Goal: Task Accomplishment & Management: Use online tool/utility

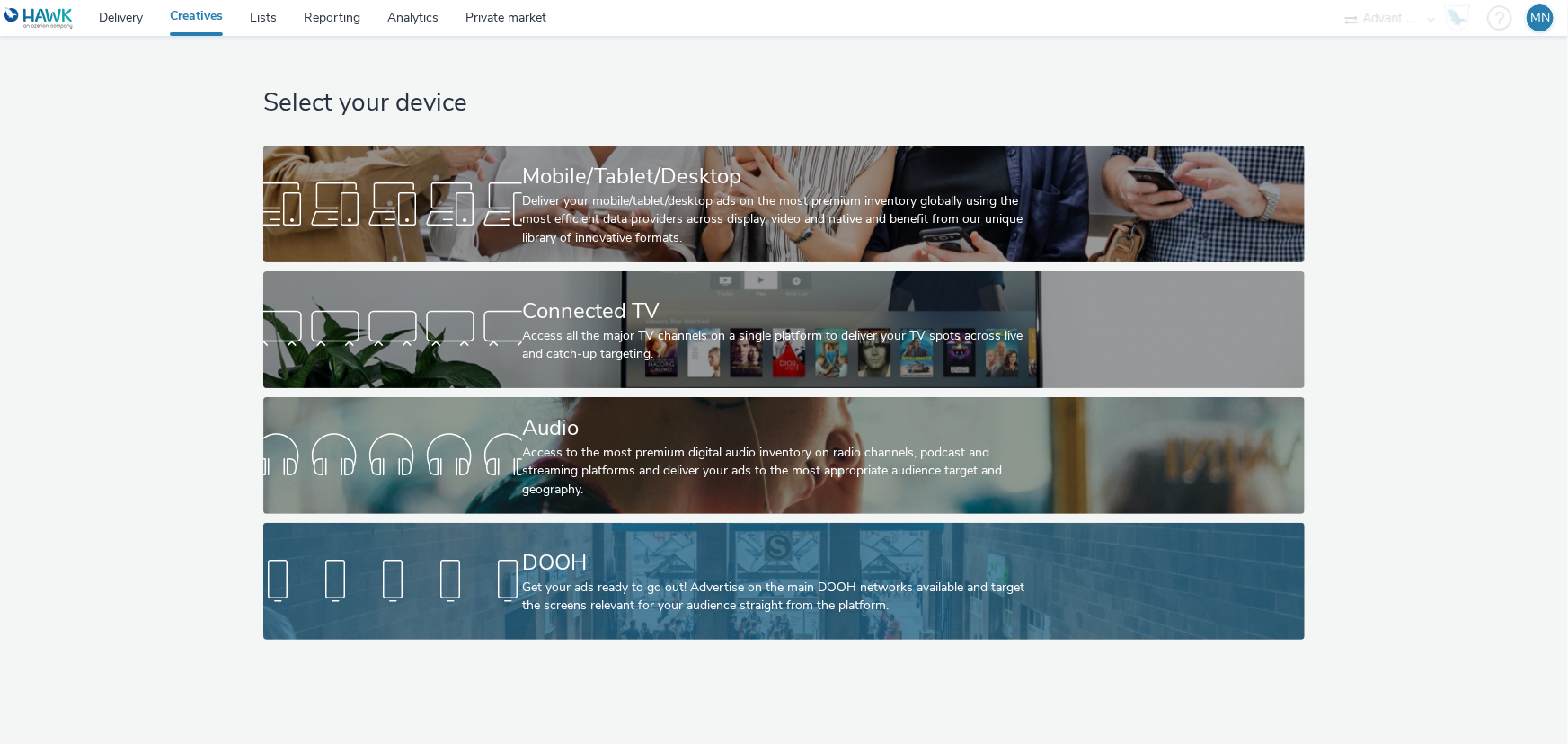
click at [699, 557] on div "DOOH" at bounding box center [780, 563] width 517 height 31
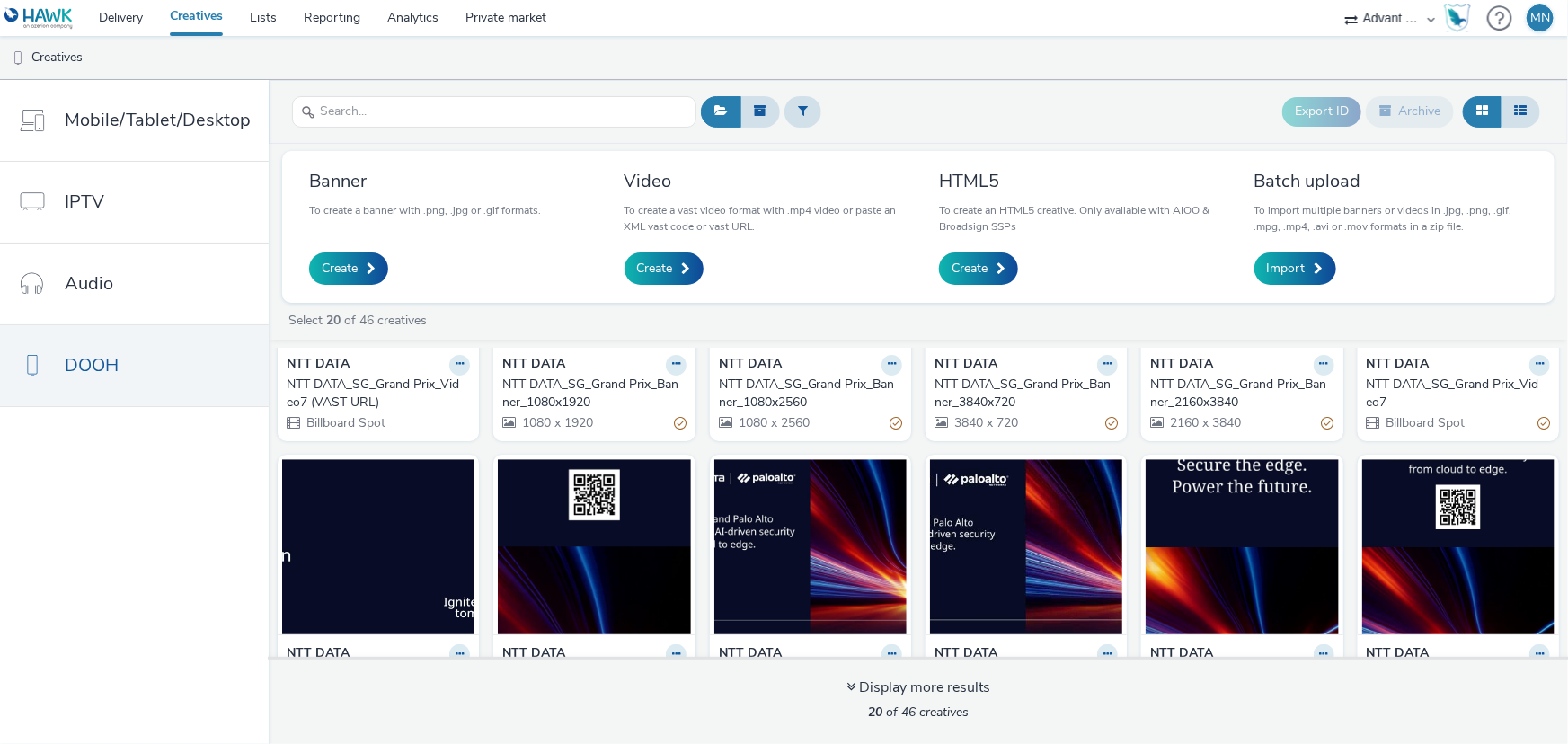
scroll to position [163, 0]
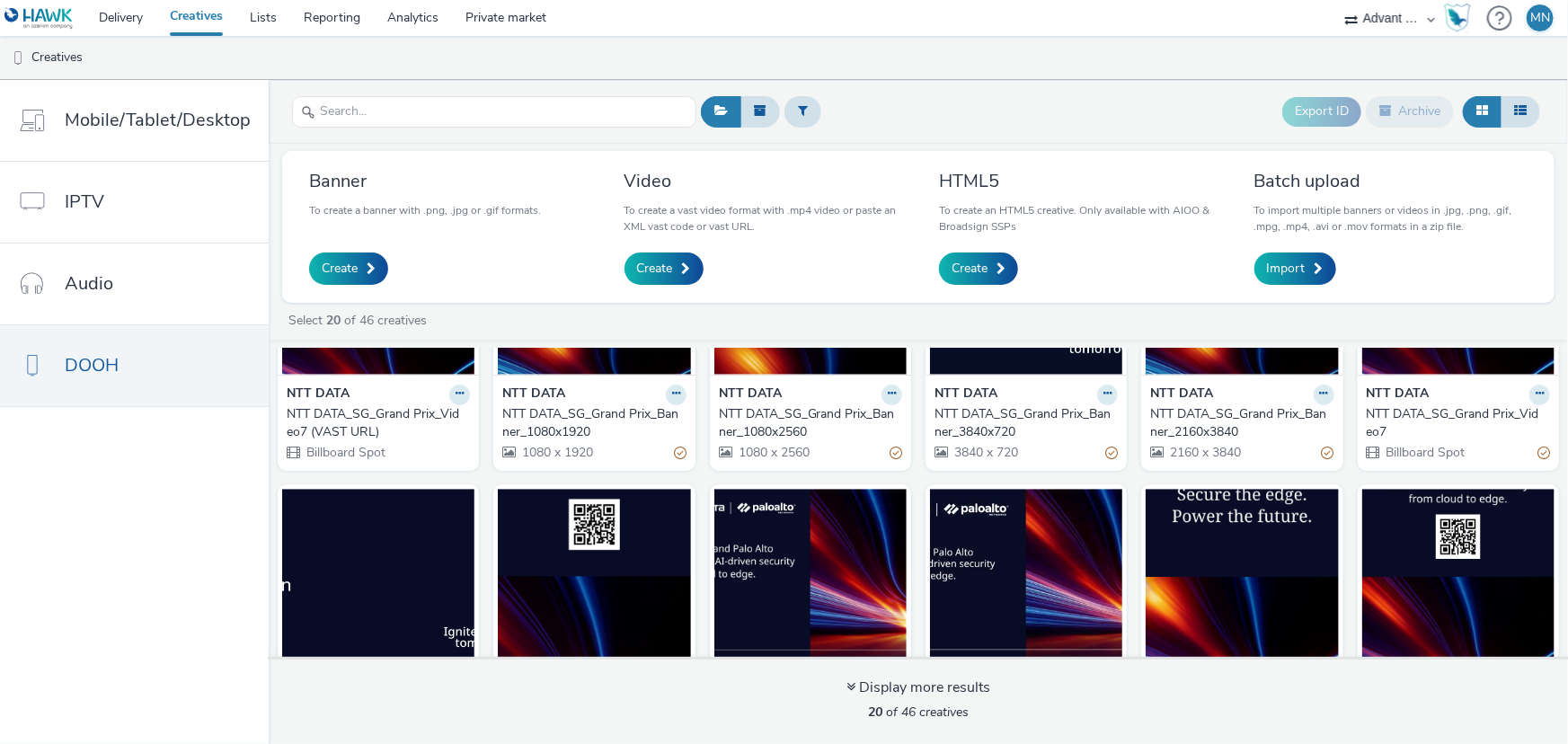
click at [1412, 414] on div "NTT DATA_SG_Grand Prix_Video7" at bounding box center [1455, 424] width 176 height 37
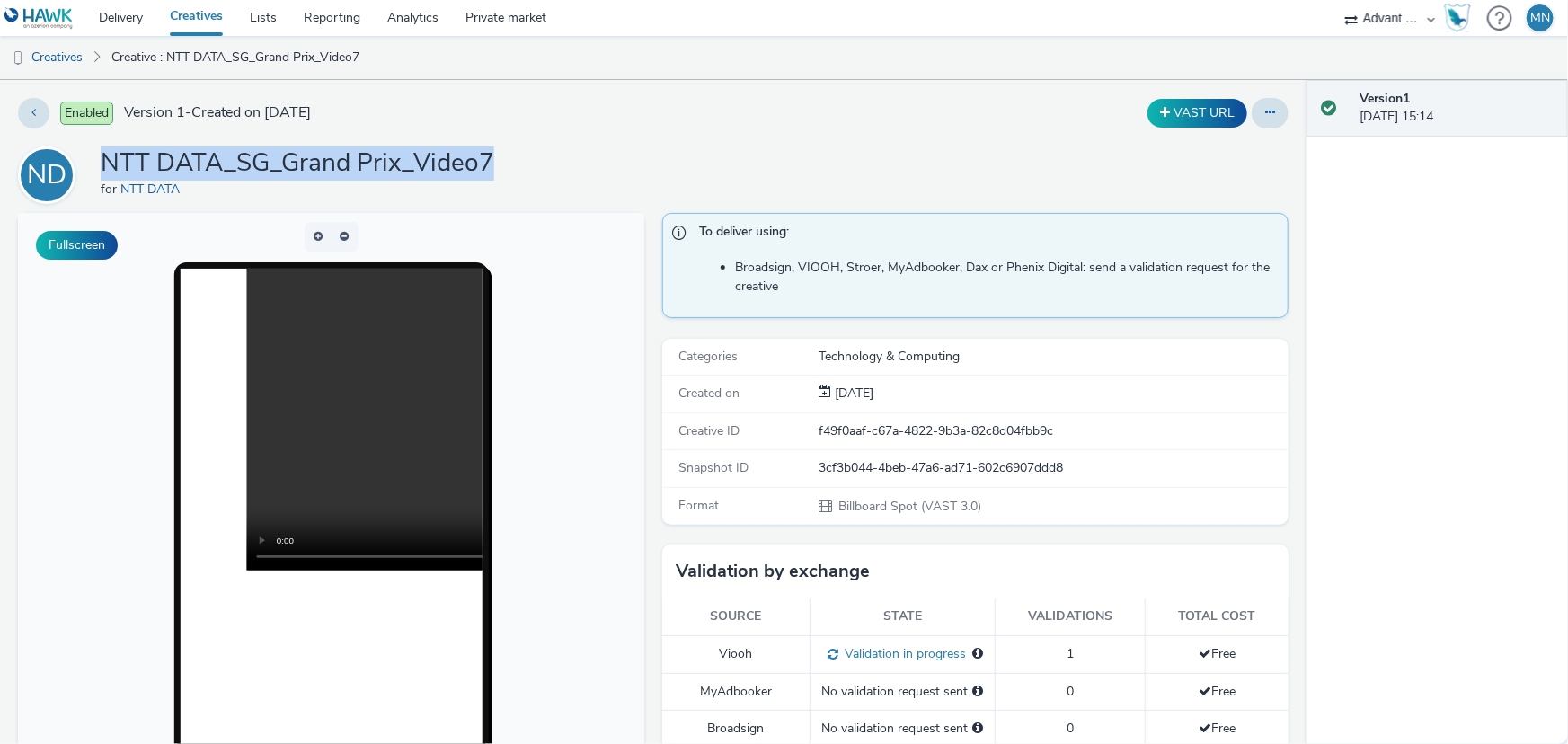
drag, startPoint x: 120, startPoint y: 158, endPoint x: 496, endPoint y: 156, distance: 376.0
click at [496, 156] on div "ND NTT DATA_SG_Grand Prix_Video7 for NTT DATA" at bounding box center [653, 175] width 1270 height 58
copy h1 "NTT DATA_SG_Grand Prix_Video7"
click at [1254, 103] on button at bounding box center [1270, 113] width 37 height 30
click at [1265, 113] on icon at bounding box center [1269, 112] width 10 height 13
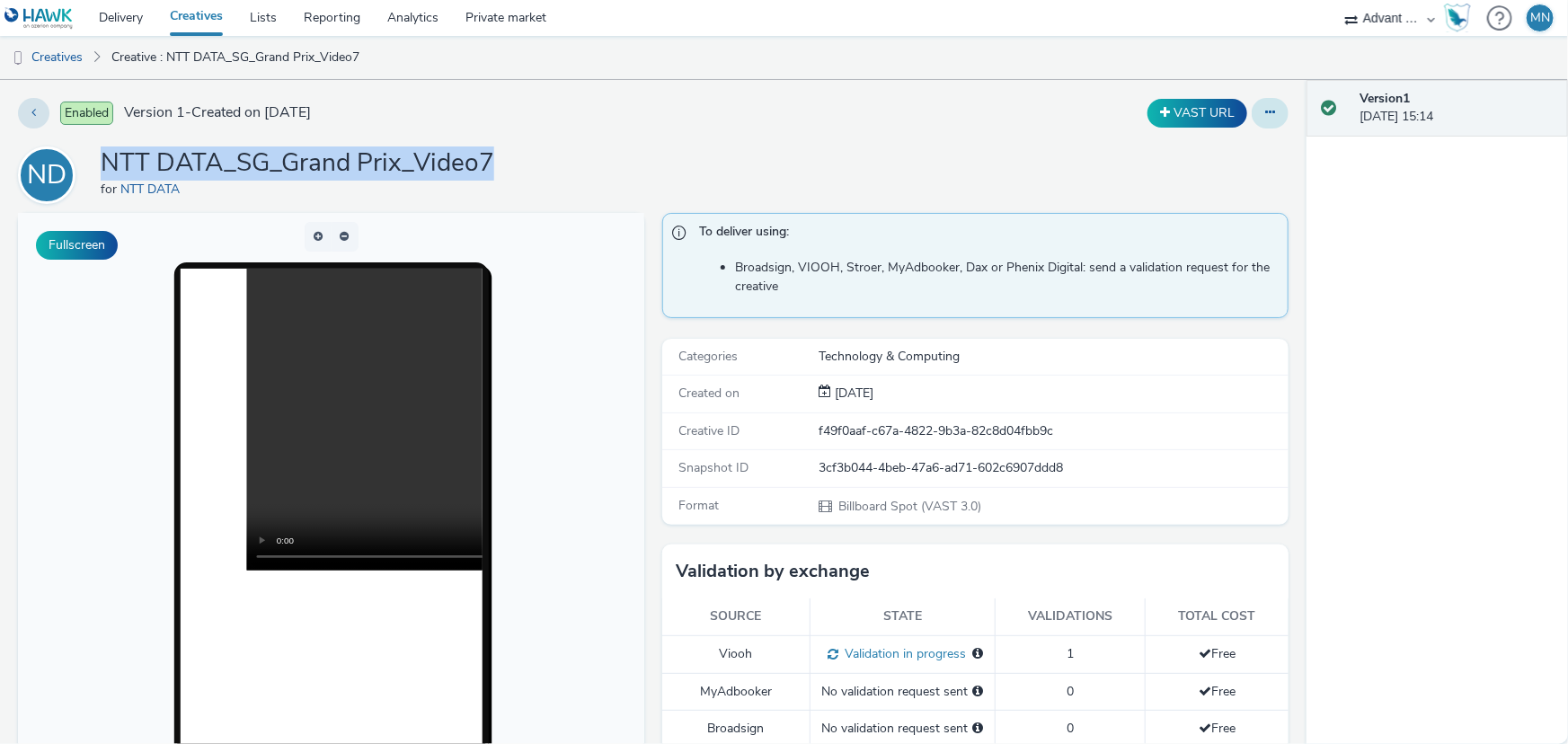
click at [1265, 112] on icon at bounding box center [1269, 112] width 10 height 13
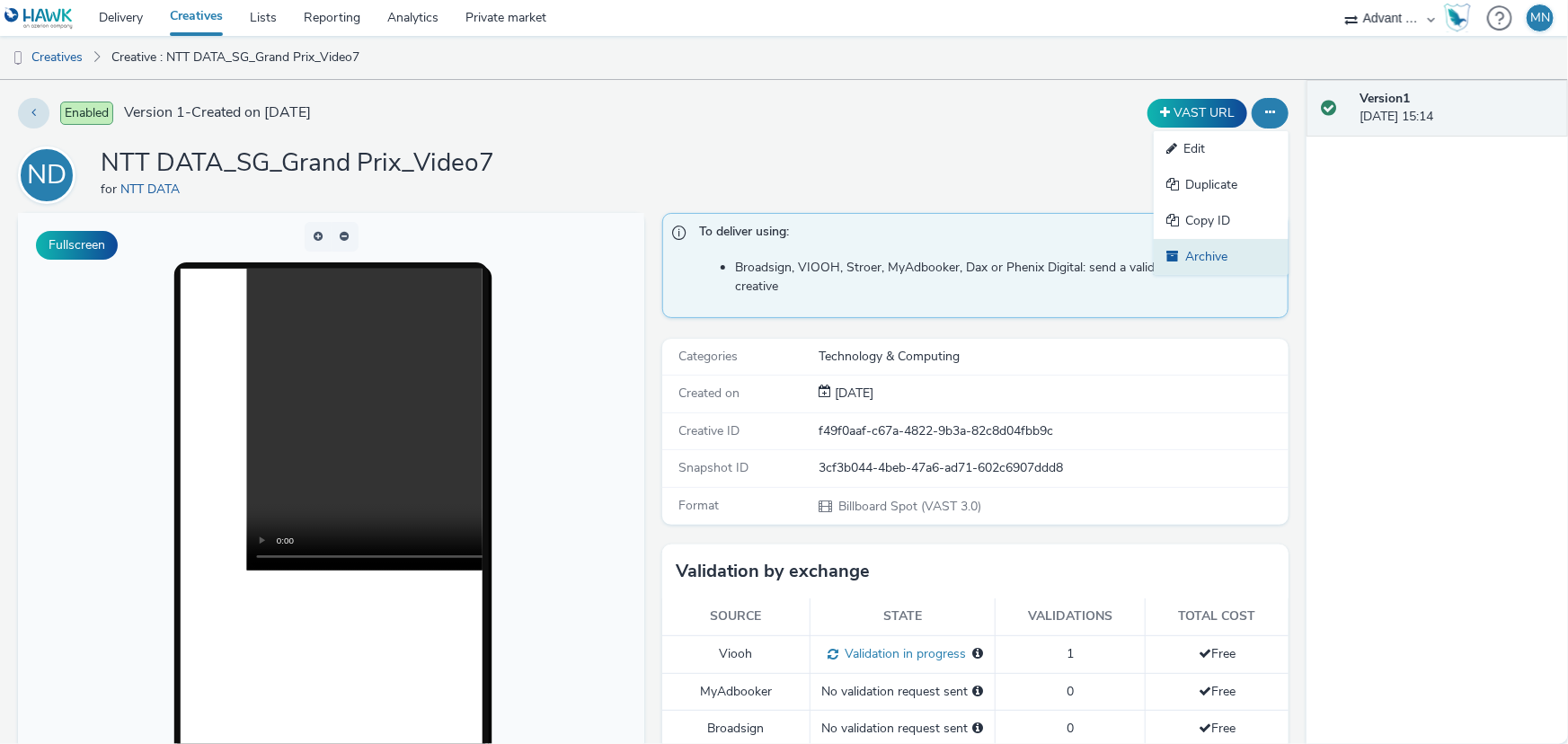
click at [1195, 257] on link "Archive" at bounding box center [1221, 257] width 135 height 36
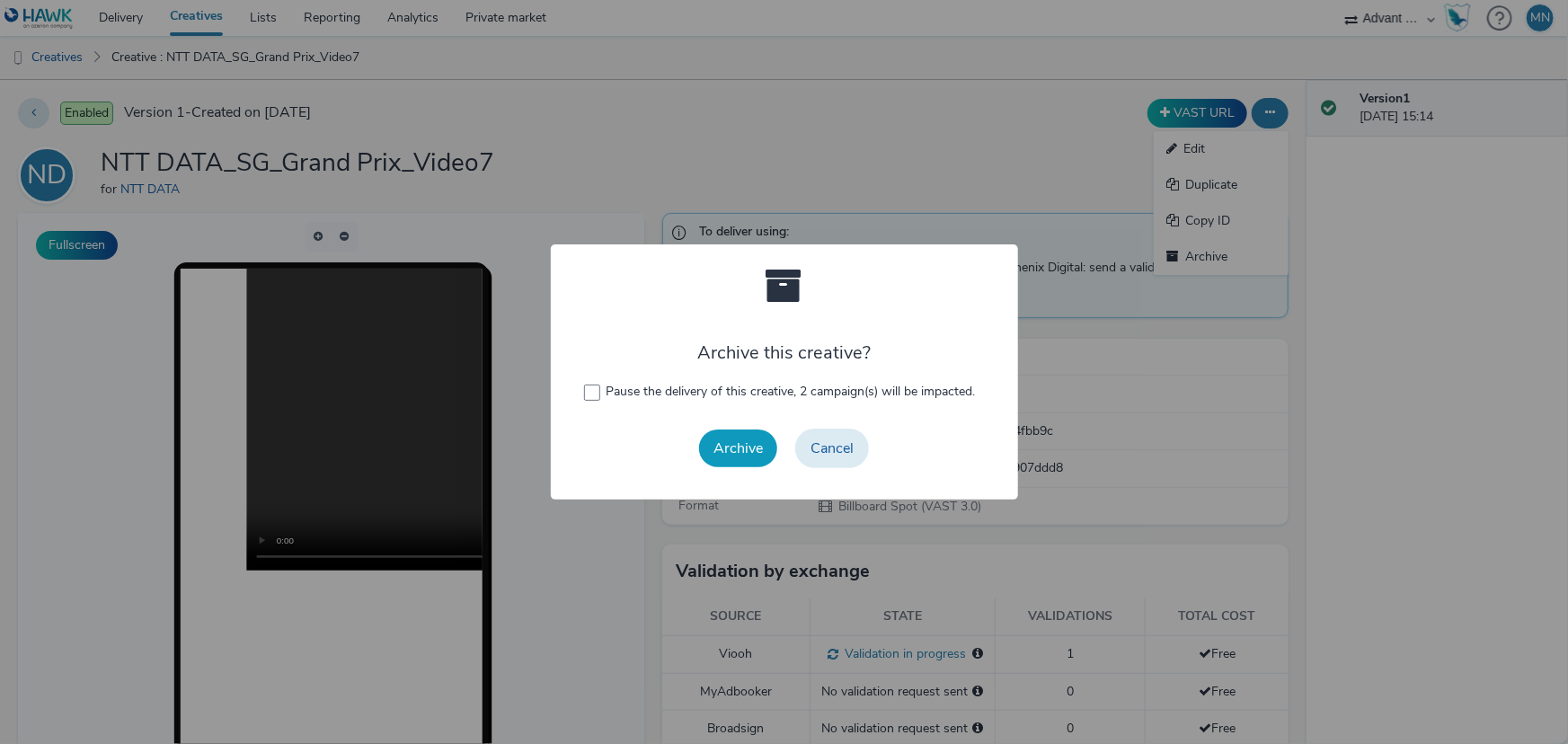
click at [753, 449] on button "Archive" at bounding box center [738, 448] width 78 height 38
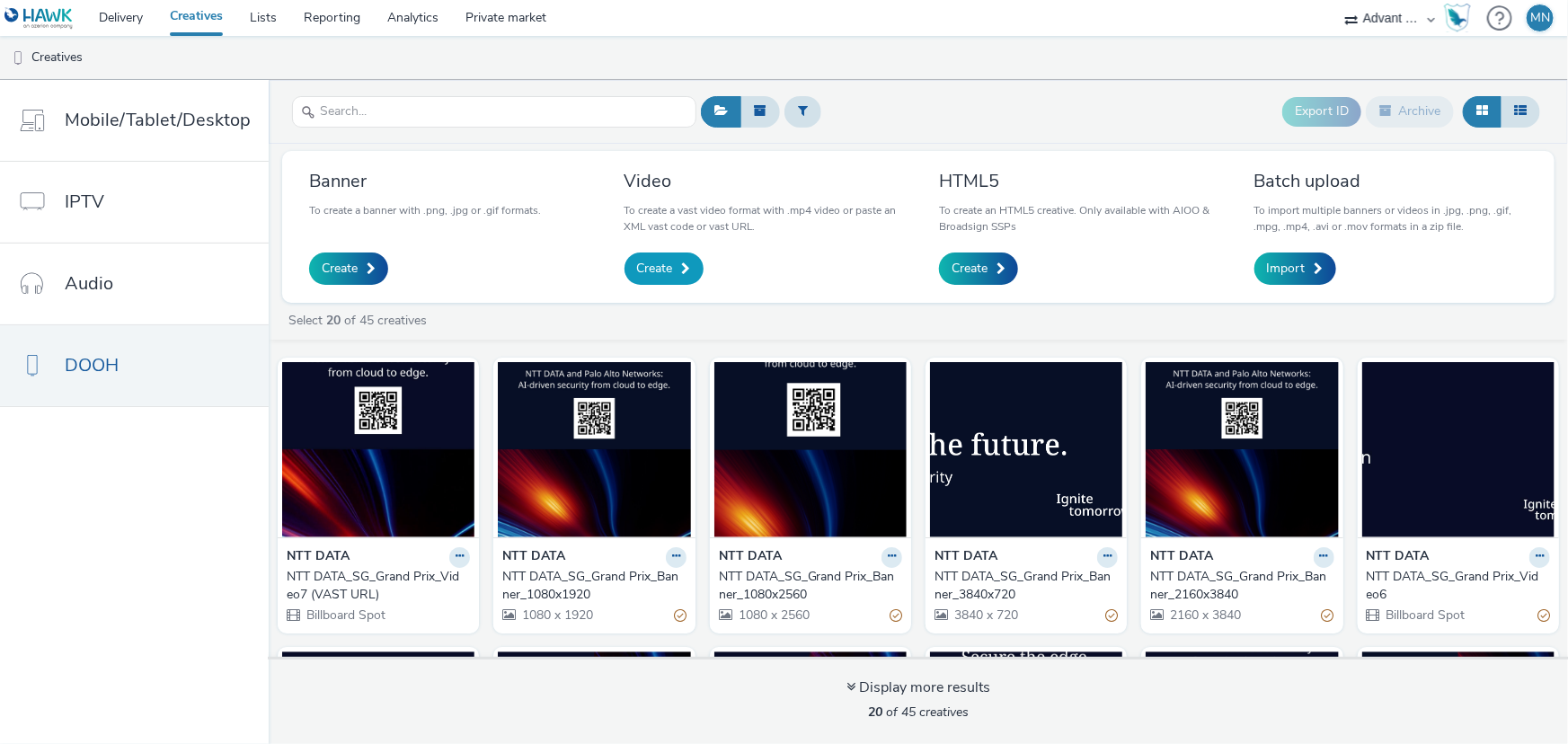
click at [667, 275] on span "Create" at bounding box center [654, 269] width 36 height 18
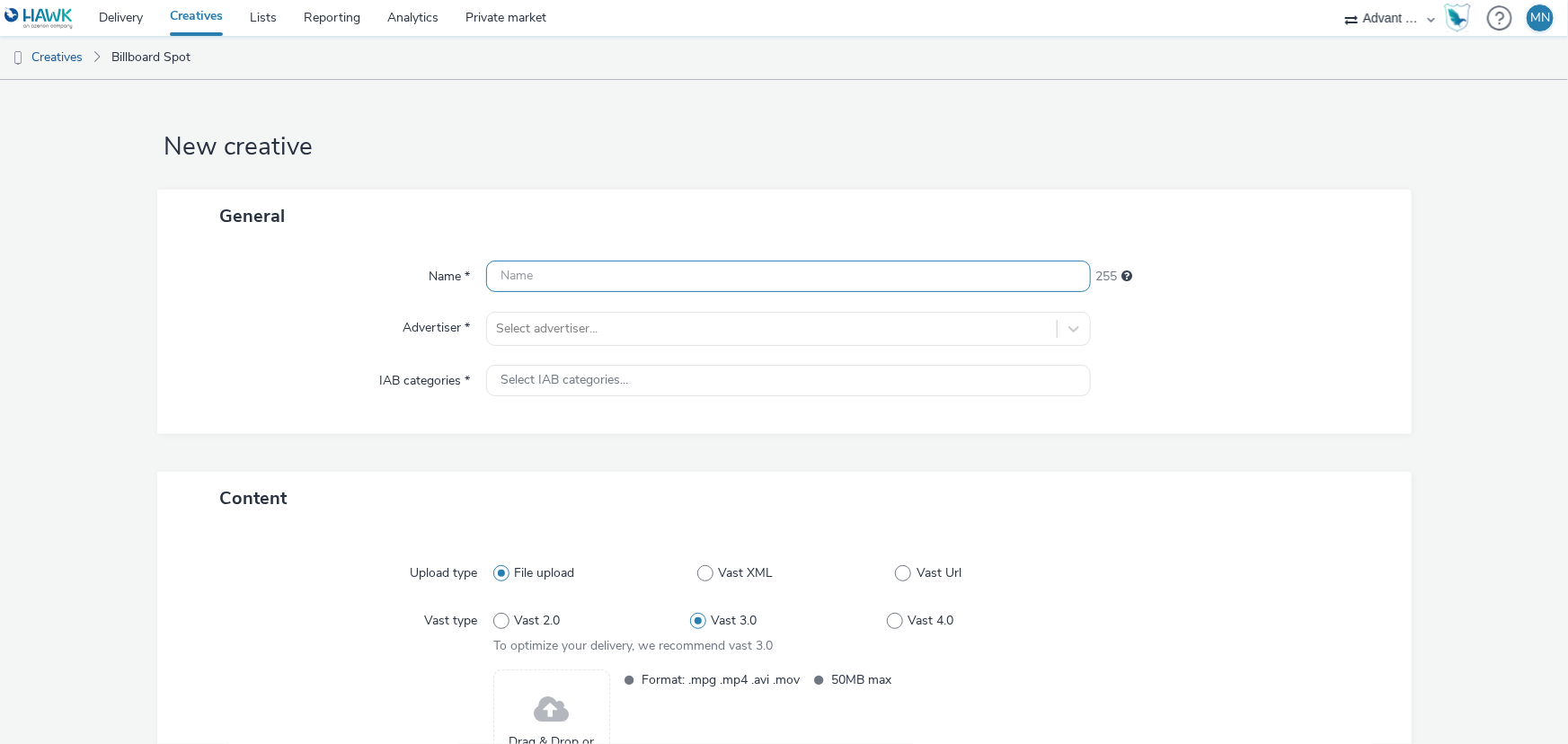
click at [574, 277] on input "text" at bounding box center [789, 276] width 605 height 31
paste input "NTT DATA_SG_Grand Prix_Video7"
type input "NTT DATA_SG_Grand Prix_Video7"
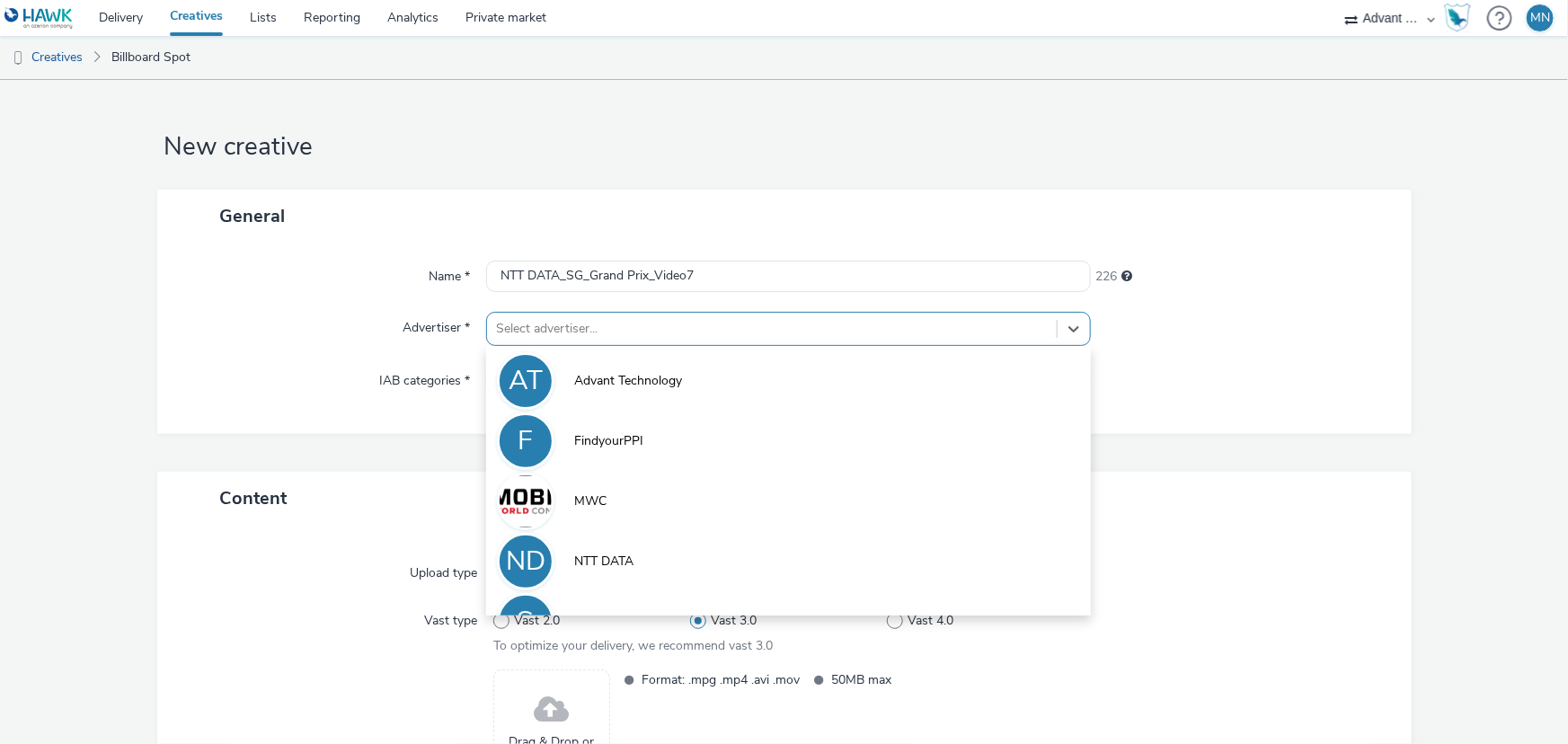
click at [633, 328] on div at bounding box center [772, 328] width 551 height 21
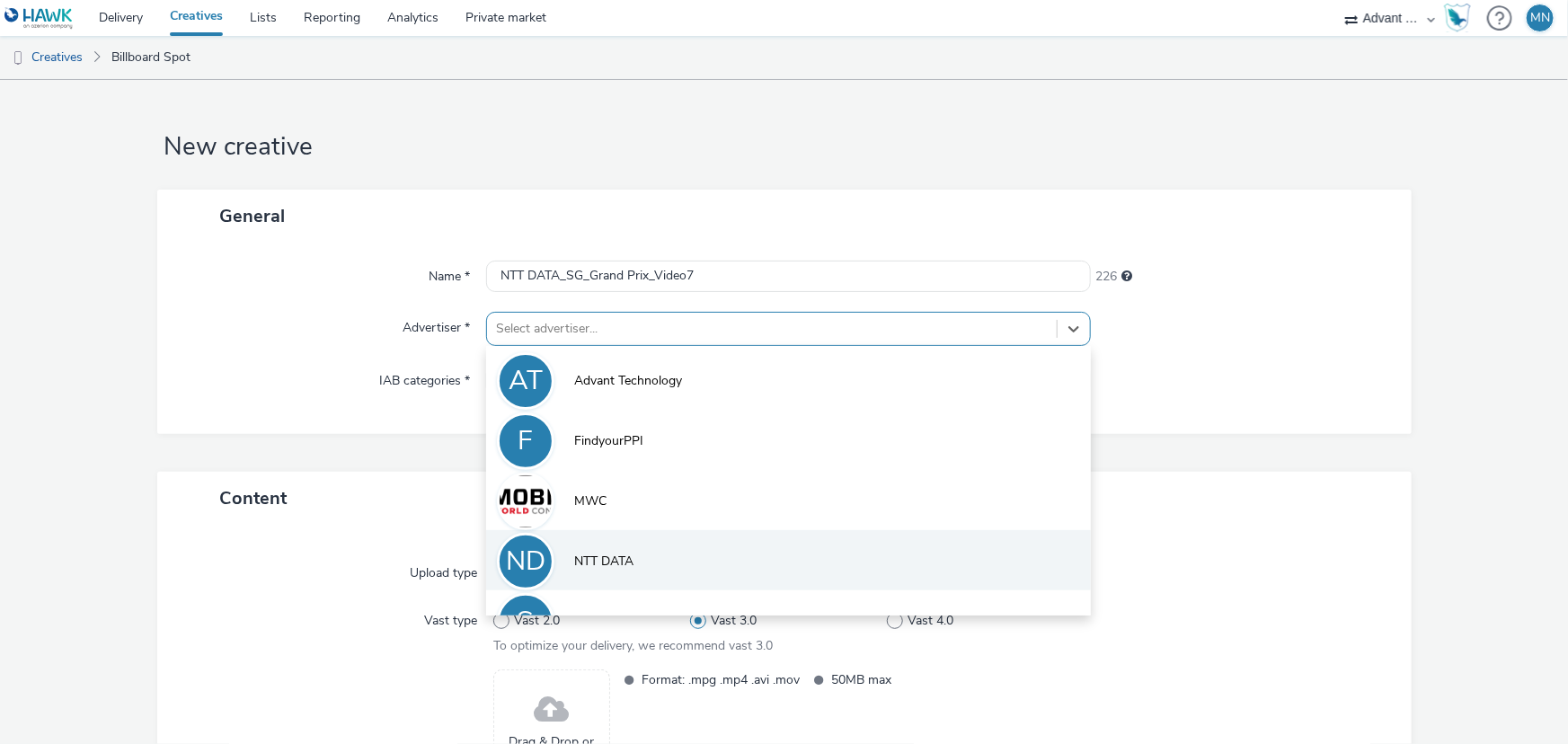
click at [638, 555] on li "ND NTT DATA" at bounding box center [789, 560] width 605 height 60
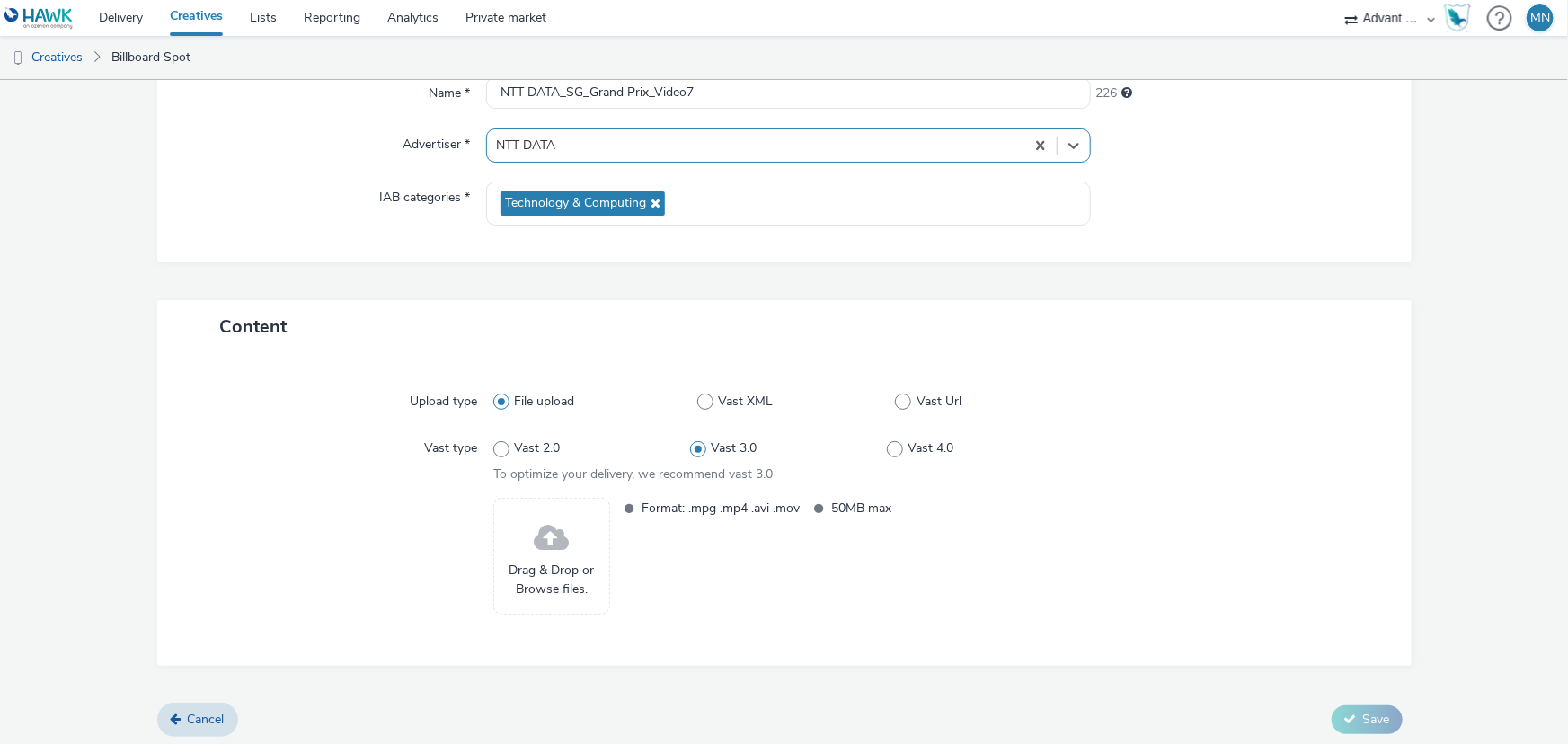
scroll to position [189, 0]
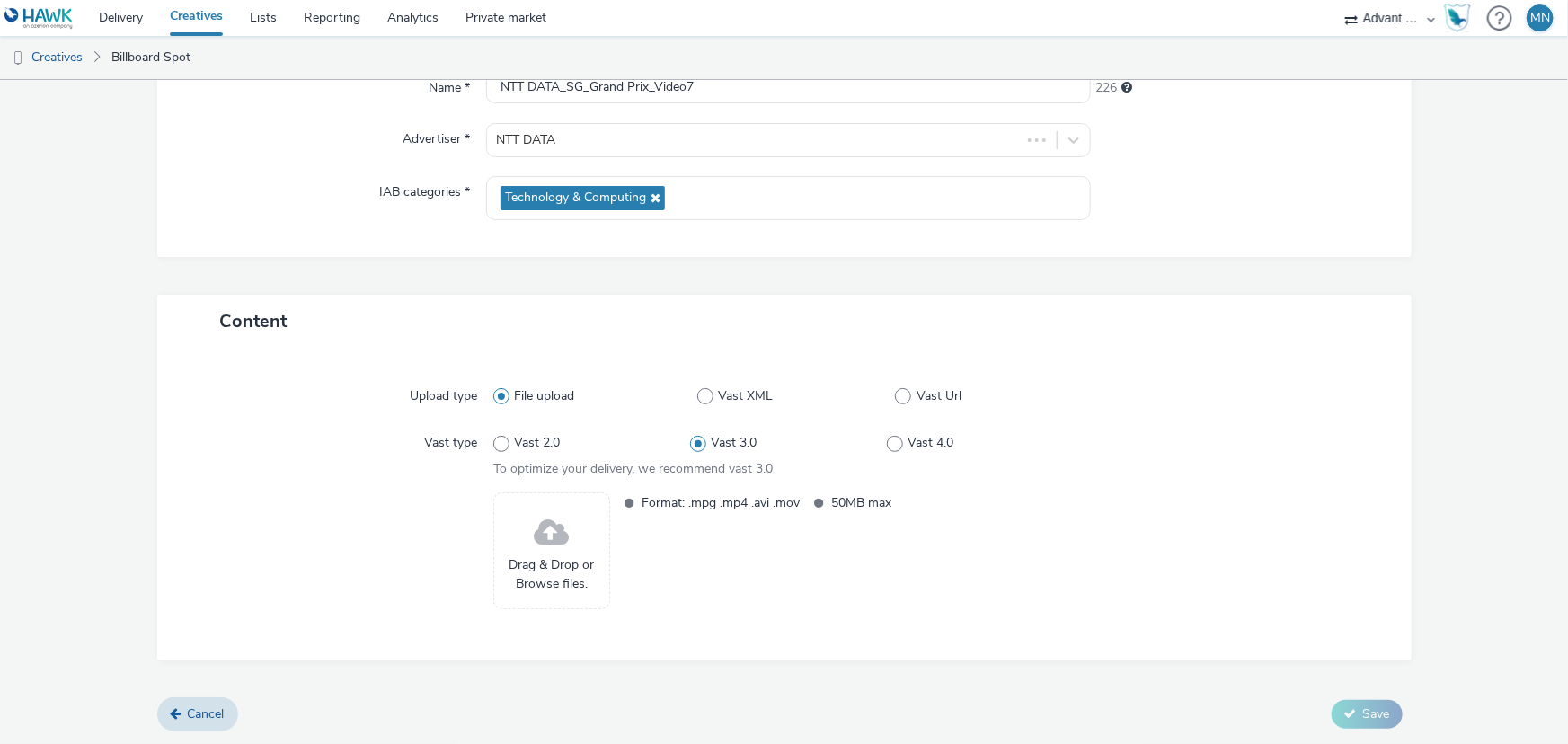
click at [539, 556] on span "Drag & Drop or Browse files." at bounding box center [551, 575] width 97 height 37
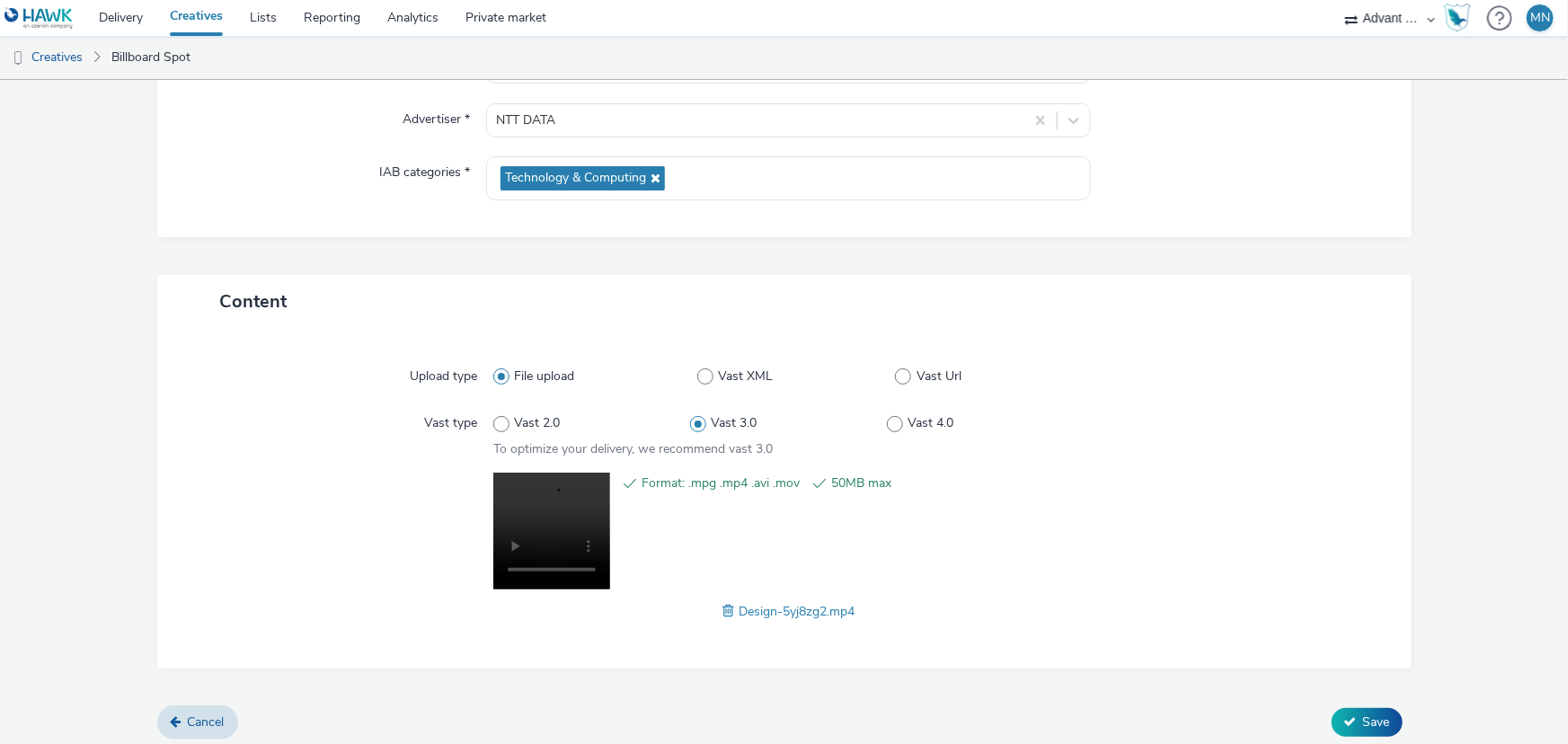
scroll to position [215, 0]
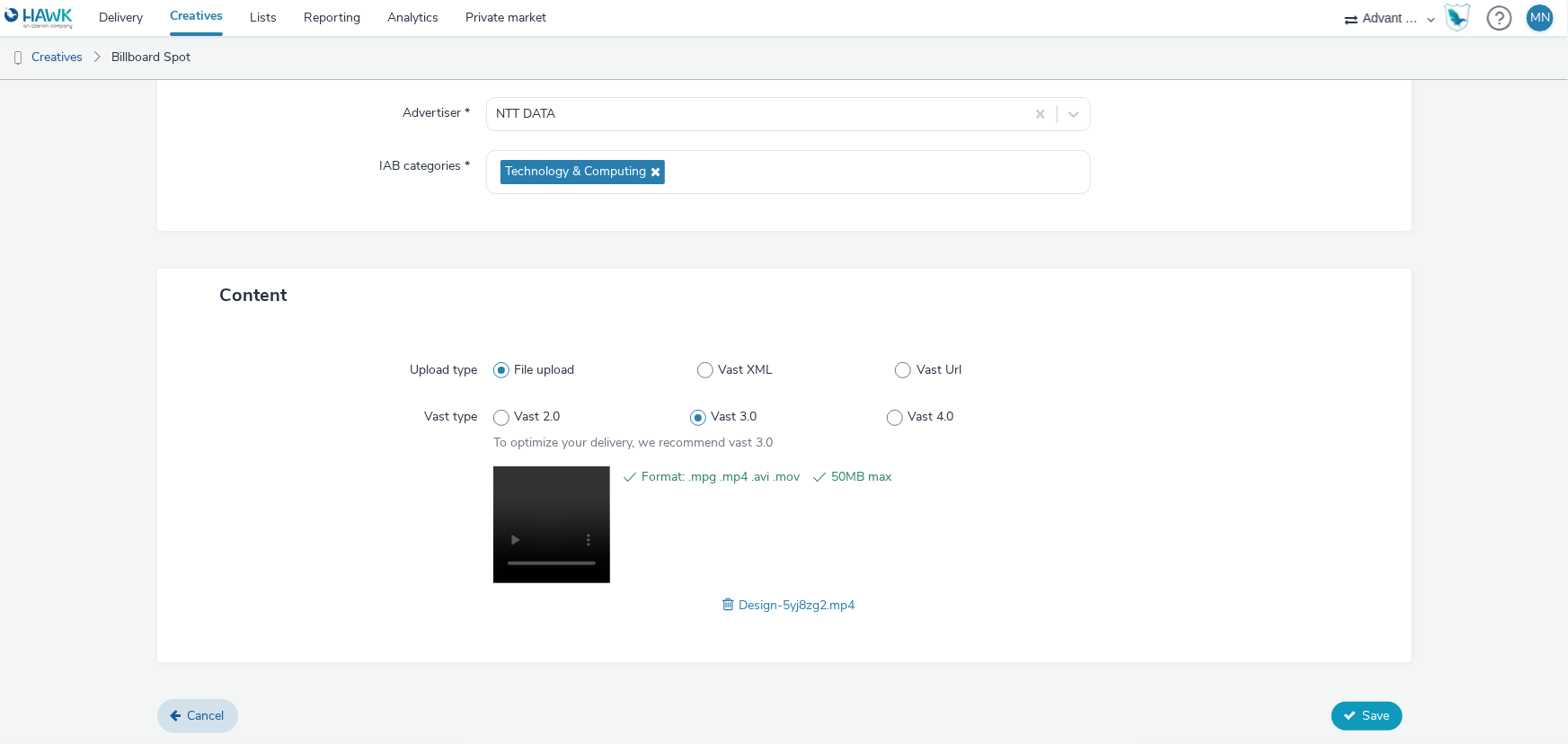
click at [1375, 712] on span "Save" at bounding box center [1376, 715] width 27 height 17
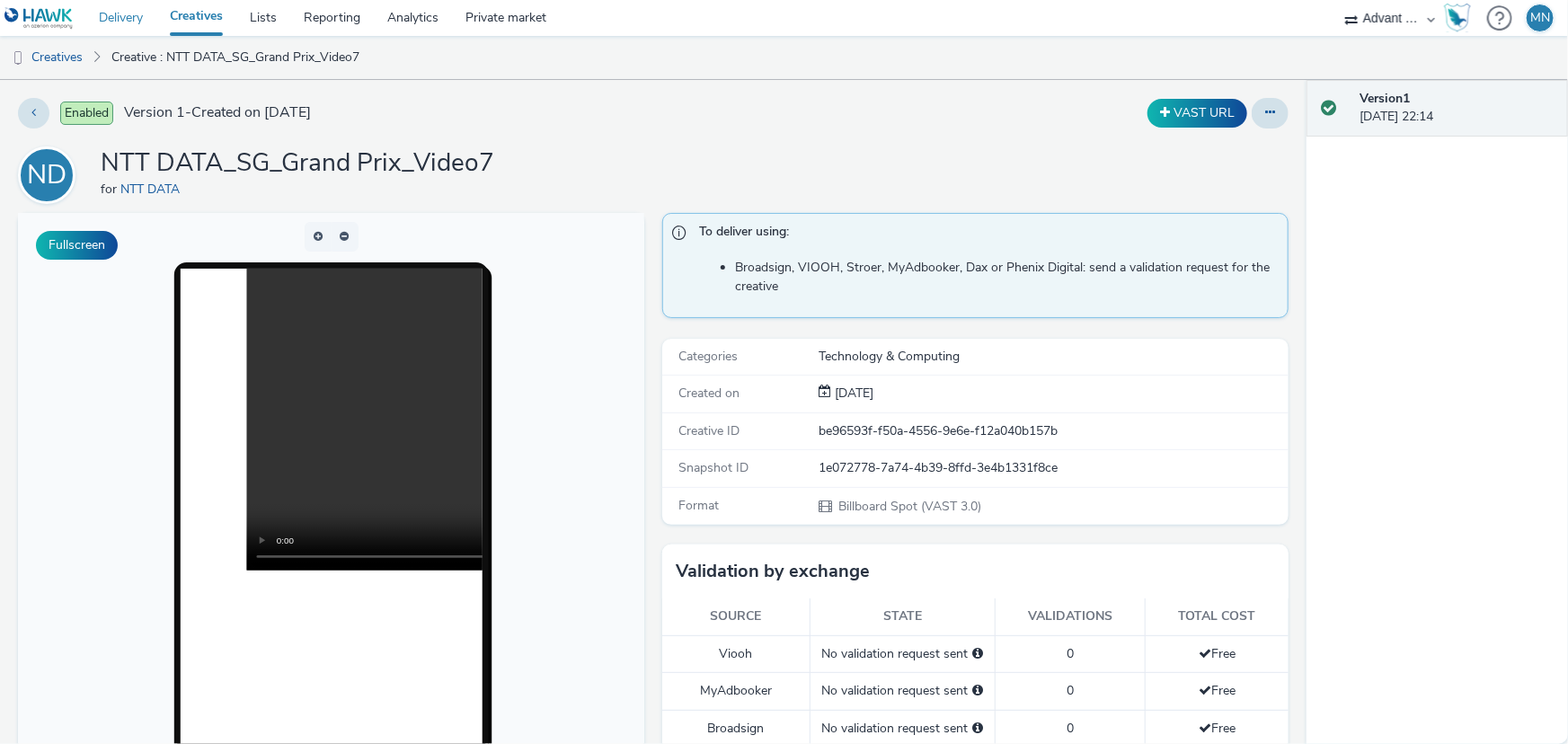
click at [135, 19] on link "Delivery" at bounding box center [120, 17] width 71 height 36
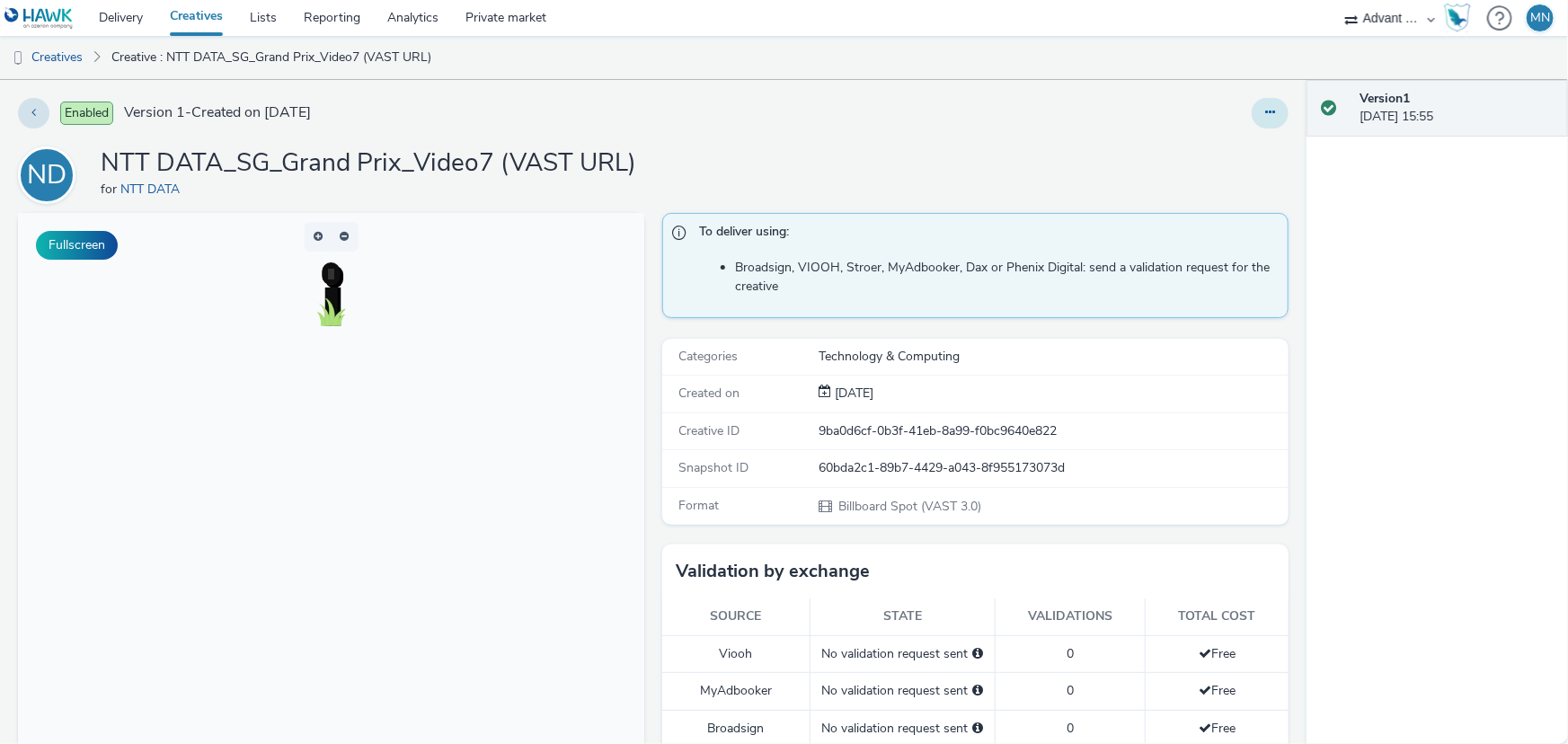
click at [1265, 109] on icon at bounding box center [1269, 112] width 10 height 13
click at [1197, 252] on link "Archive" at bounding box center [1221, 257] width 135 height 36
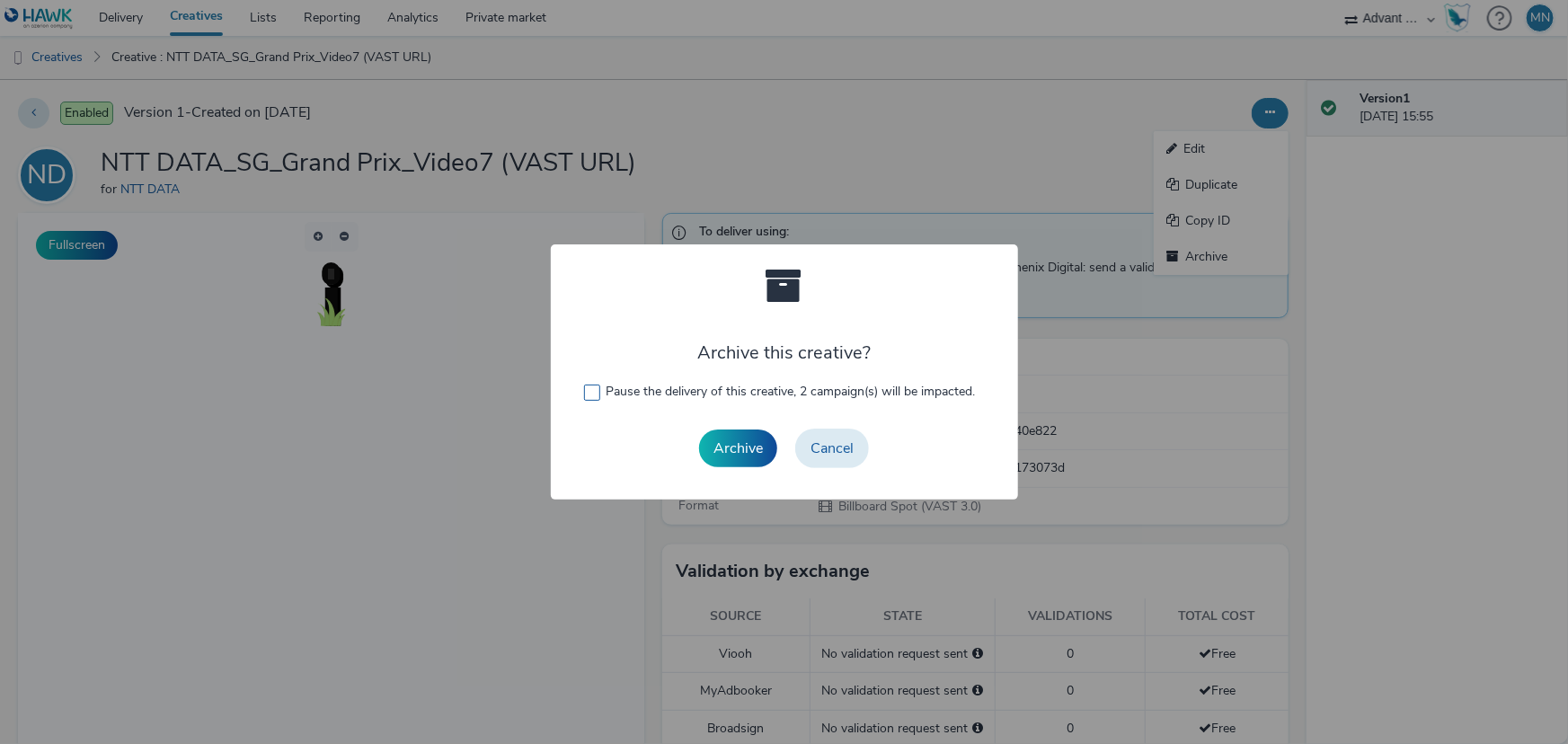
click at [599, 386] on label "Pause the delivery of this creative, 2 campaign(s) will be impacted." at bounding box center [783, 392] width 400 height 18
checkbox input "true"
click at [737, 454] on button "Archive" at bounding box center [738, 448] width 78 height 38
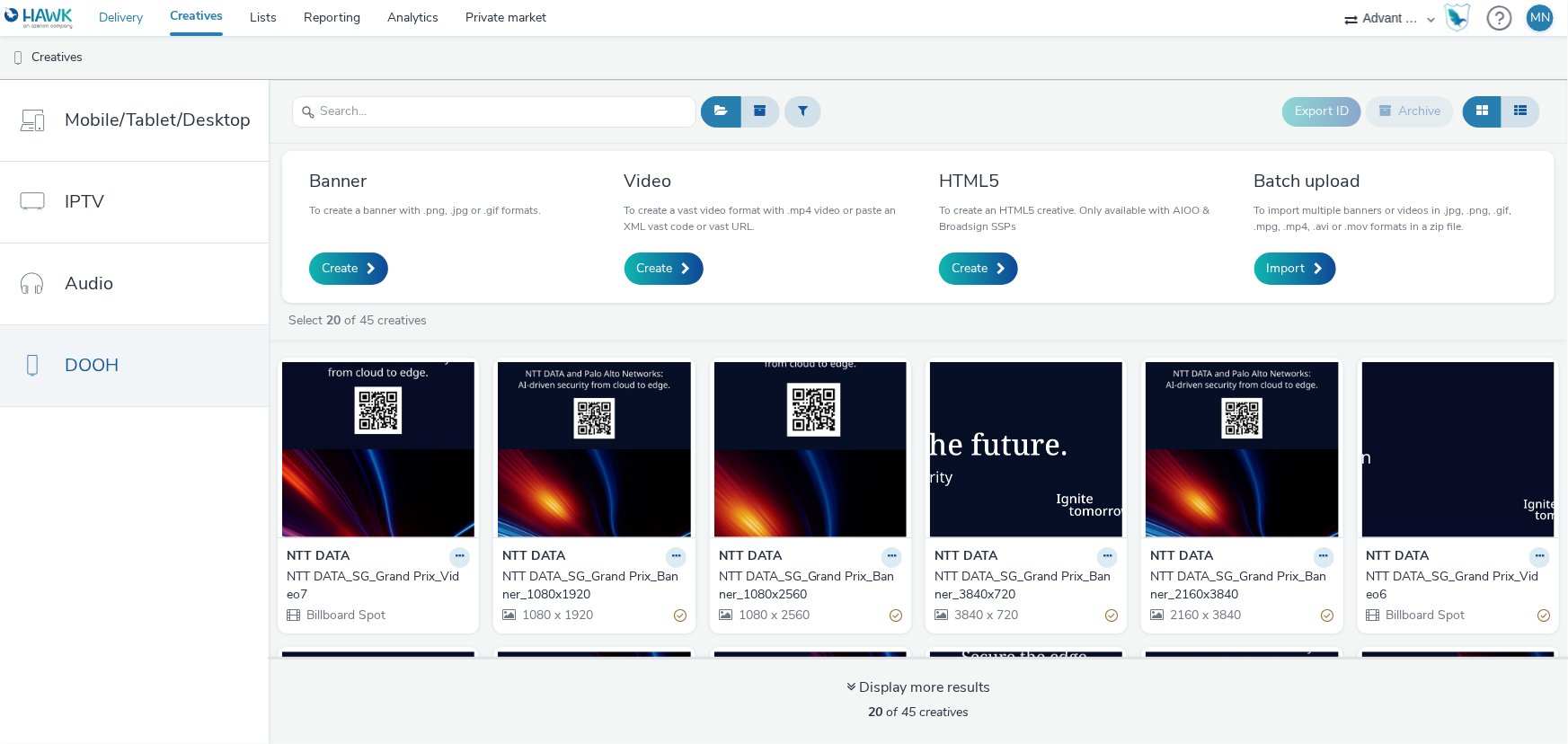
click at [132, 22] on link "Delivery" at bounding box center [120, 17] width 71 height 36
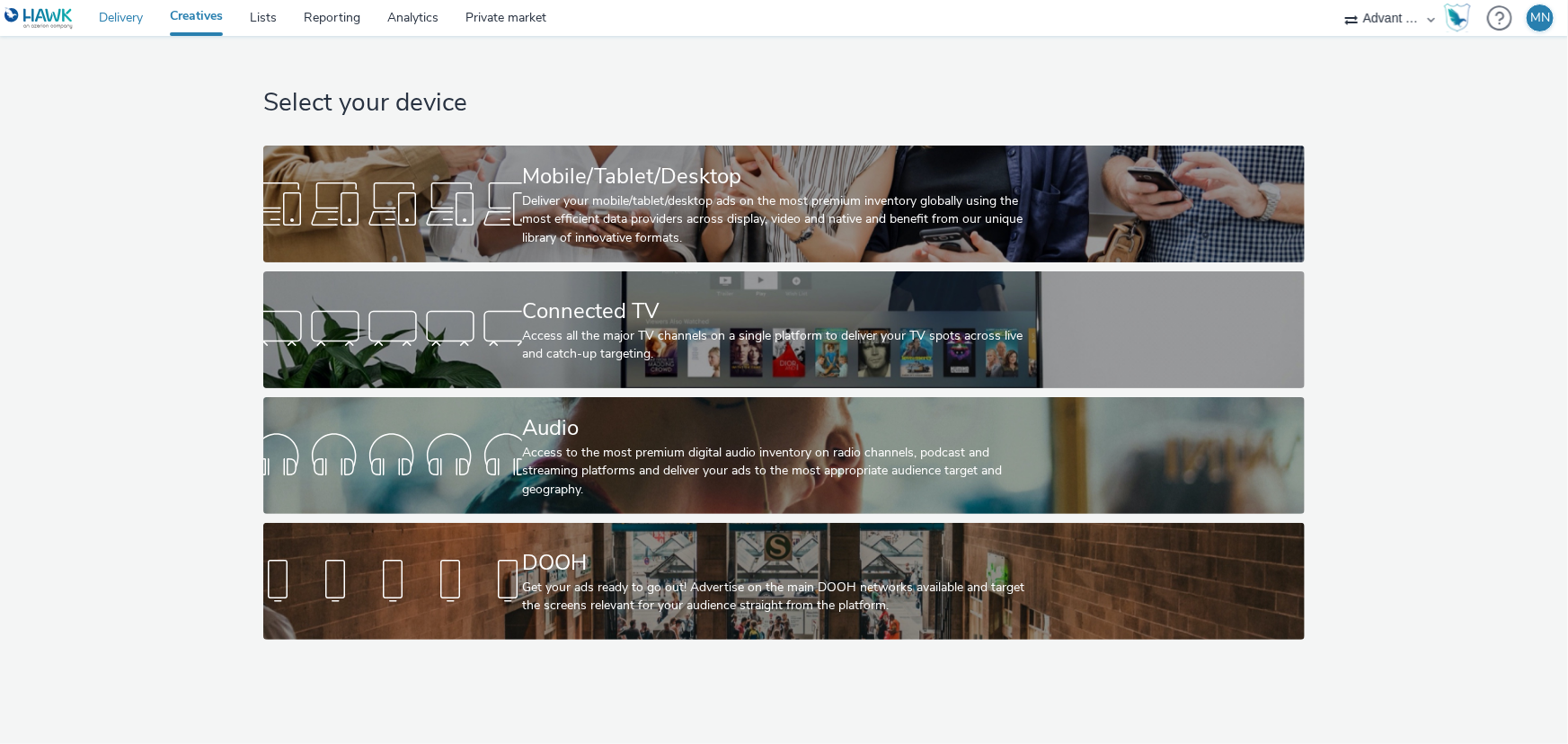
click at [113, 17] on link "Delivery" at bounding box center [120, 17] width 71 height 36
